Goal: Task Accomplishment & Management: Understand process/instructions

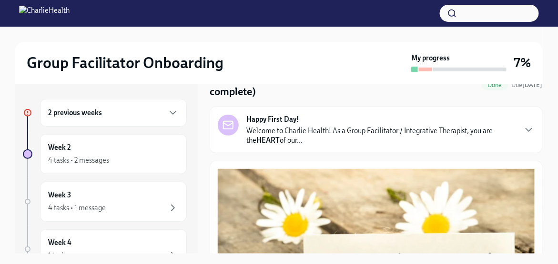
scroll to position [95, 0]
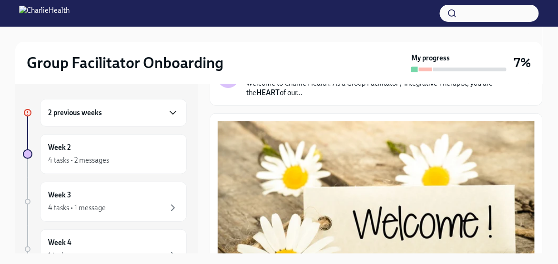
click at [167, 112] on icon "button" at bounding box center [172, 112] width 11 height 11
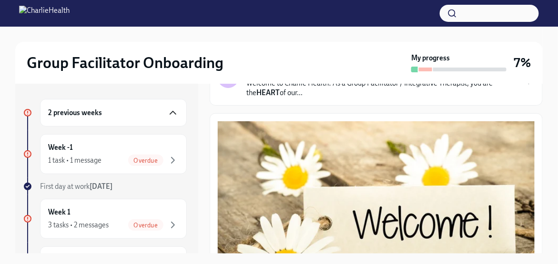
click at [170, 111] on icon "button" at bounding box center [173, 112] width 6 height 3
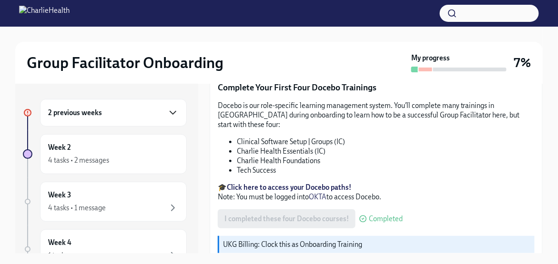
scroll to position [1260, 0]
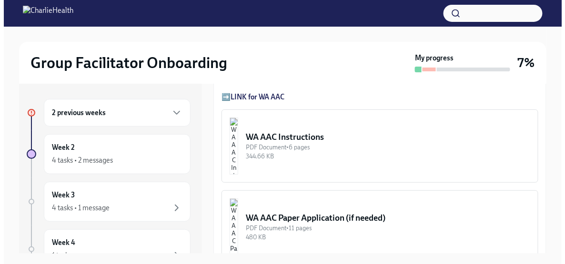
scroll to position [810, 0]
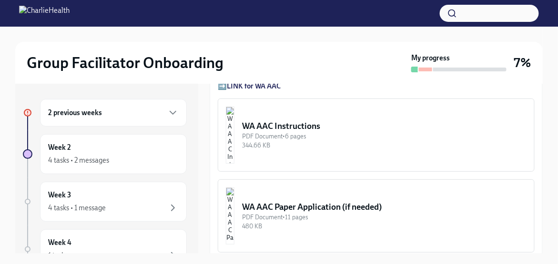
click at [290, 141] on div "344.66 KB" at bounding box center [384, 145] width 284 height 9
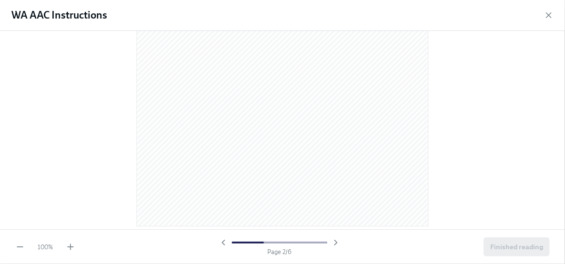
scroll to position [571, 0]
